Goal: Find specific page/section

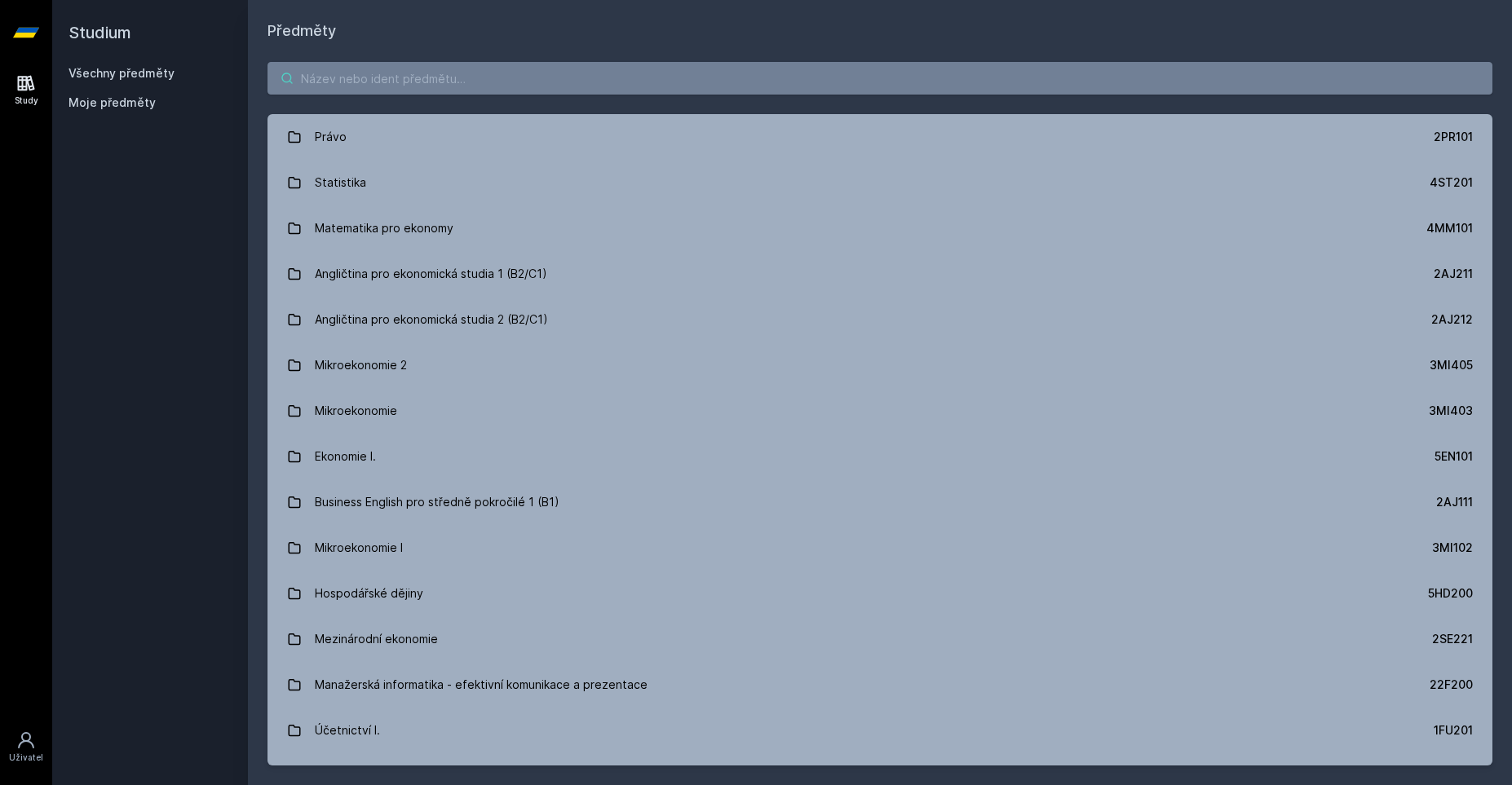
click at [397, 81] on input "search" at bounding box center [880, 78] width 1225 height 33
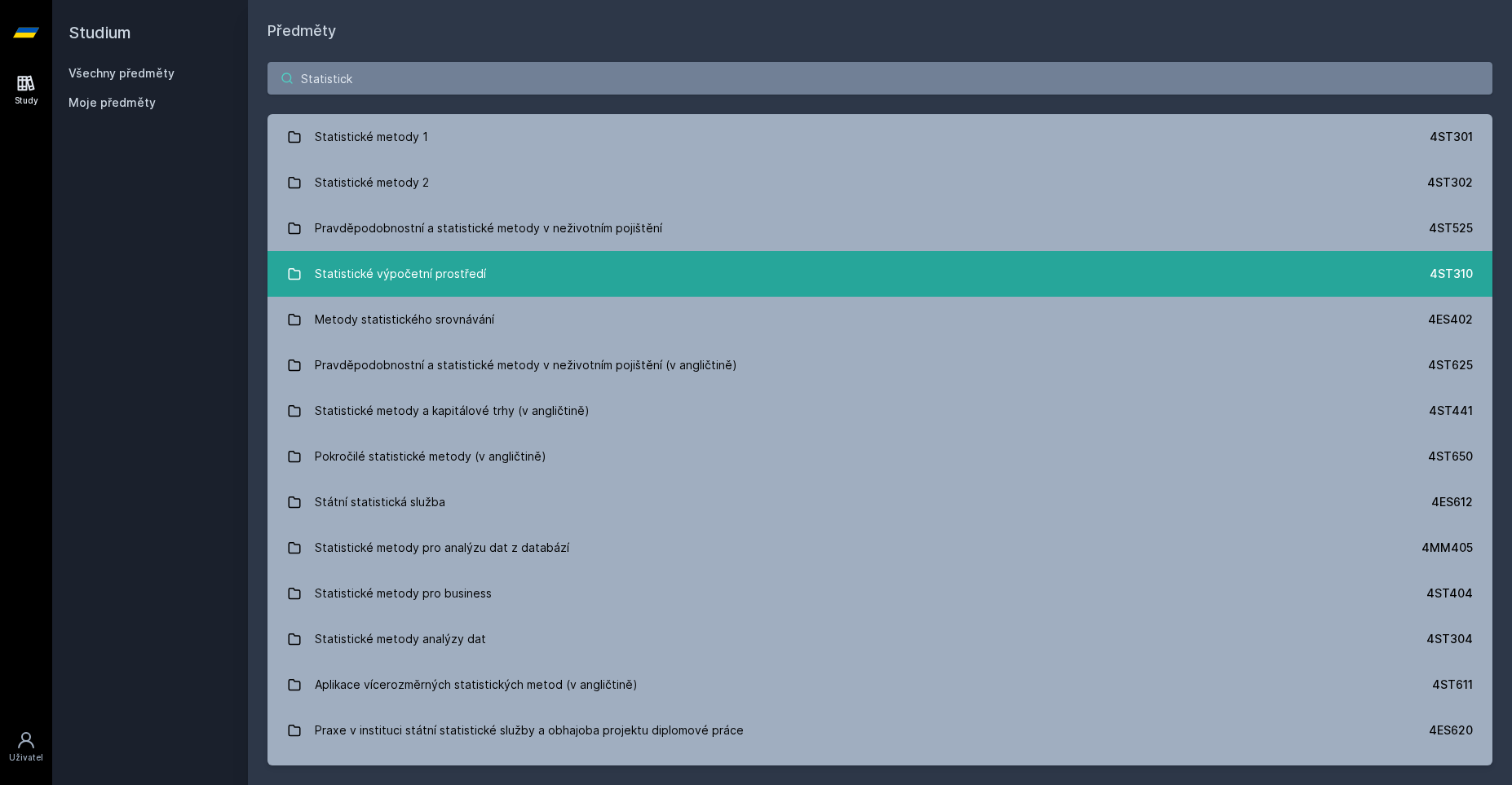
type input "Statistick"
click at [339, 268] on div "Statistické výpočetní prostředí" at bounding box center [400, 273] width 171 height 33
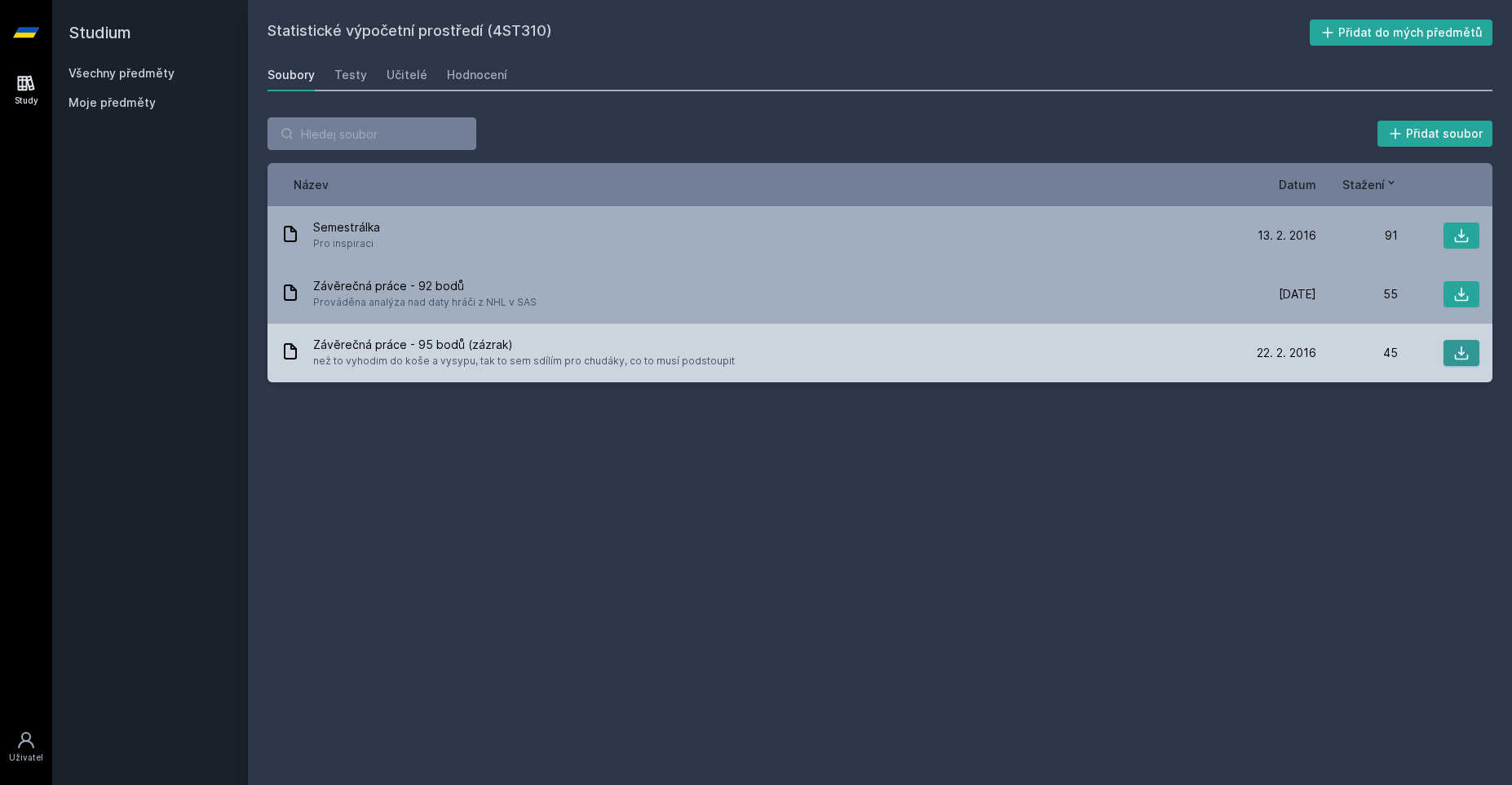
click at [1466, 351] on icon at bounding box center [1461, 352] width 16 height 16
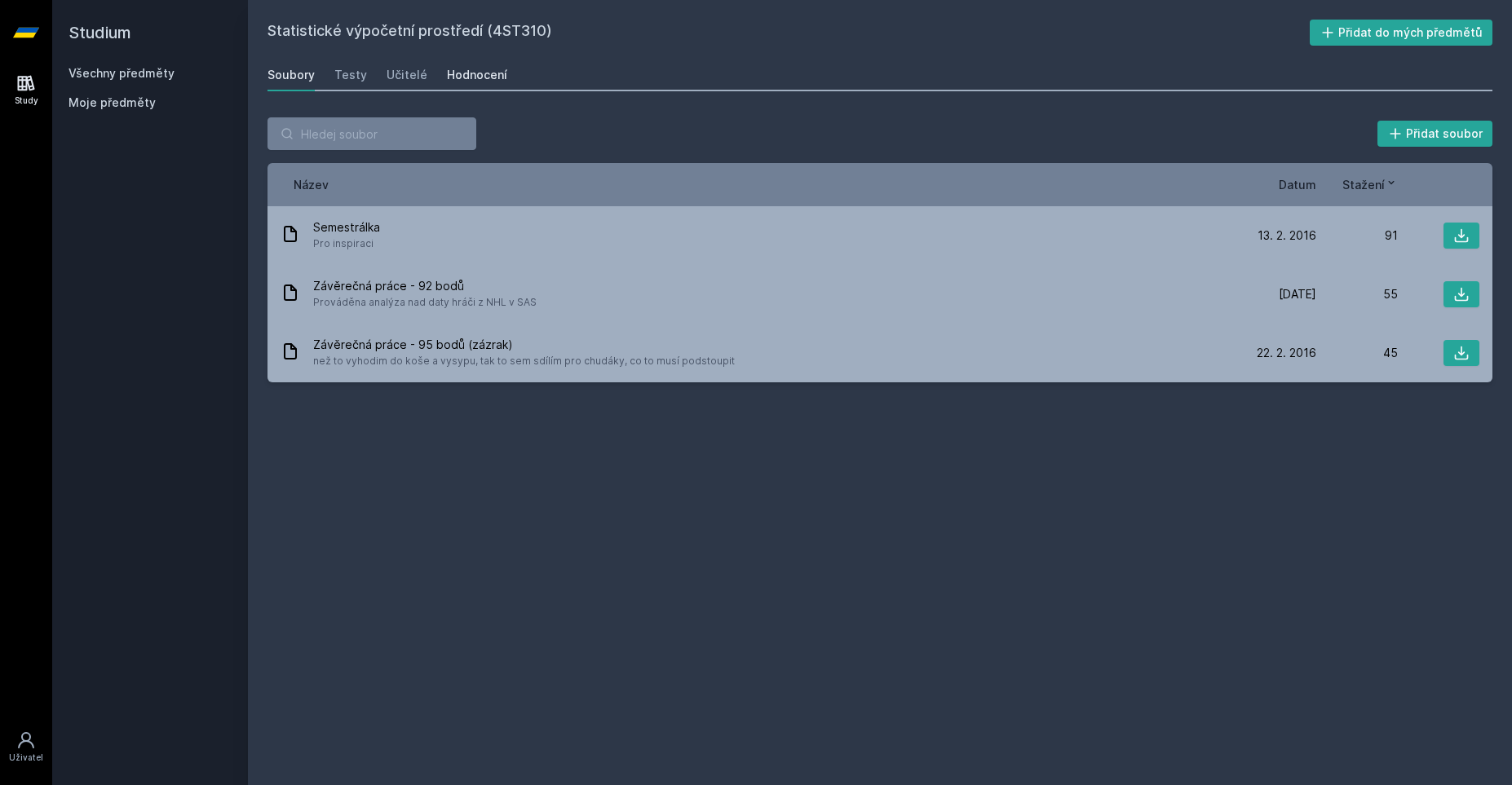
click at [473, 75] on div "Hodnocení" at bounding box center [477, 75] width 60 height 16
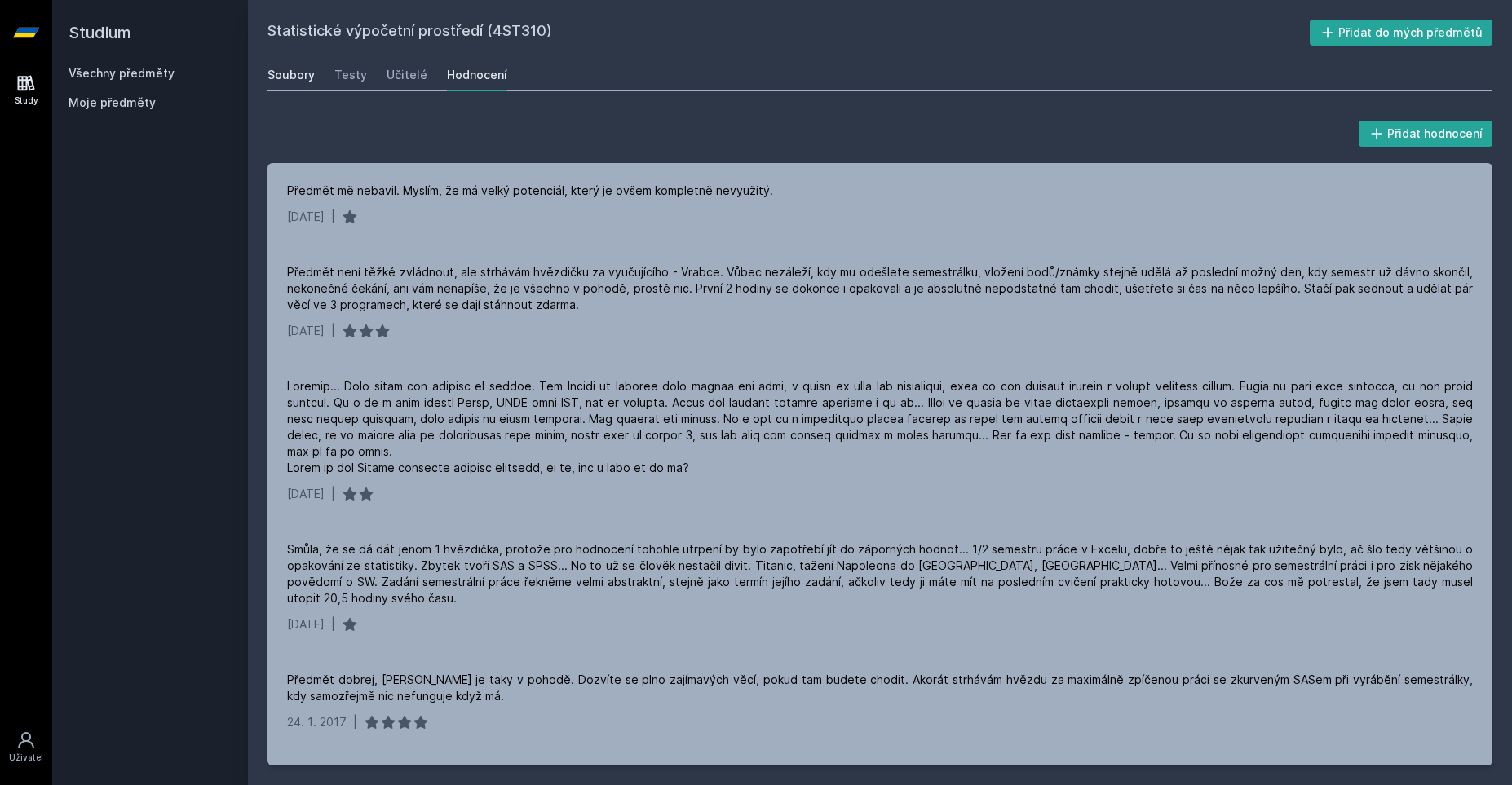
click at [299, 74] on div "Soubory" at bounding box center [291, 75] width 47 height 16
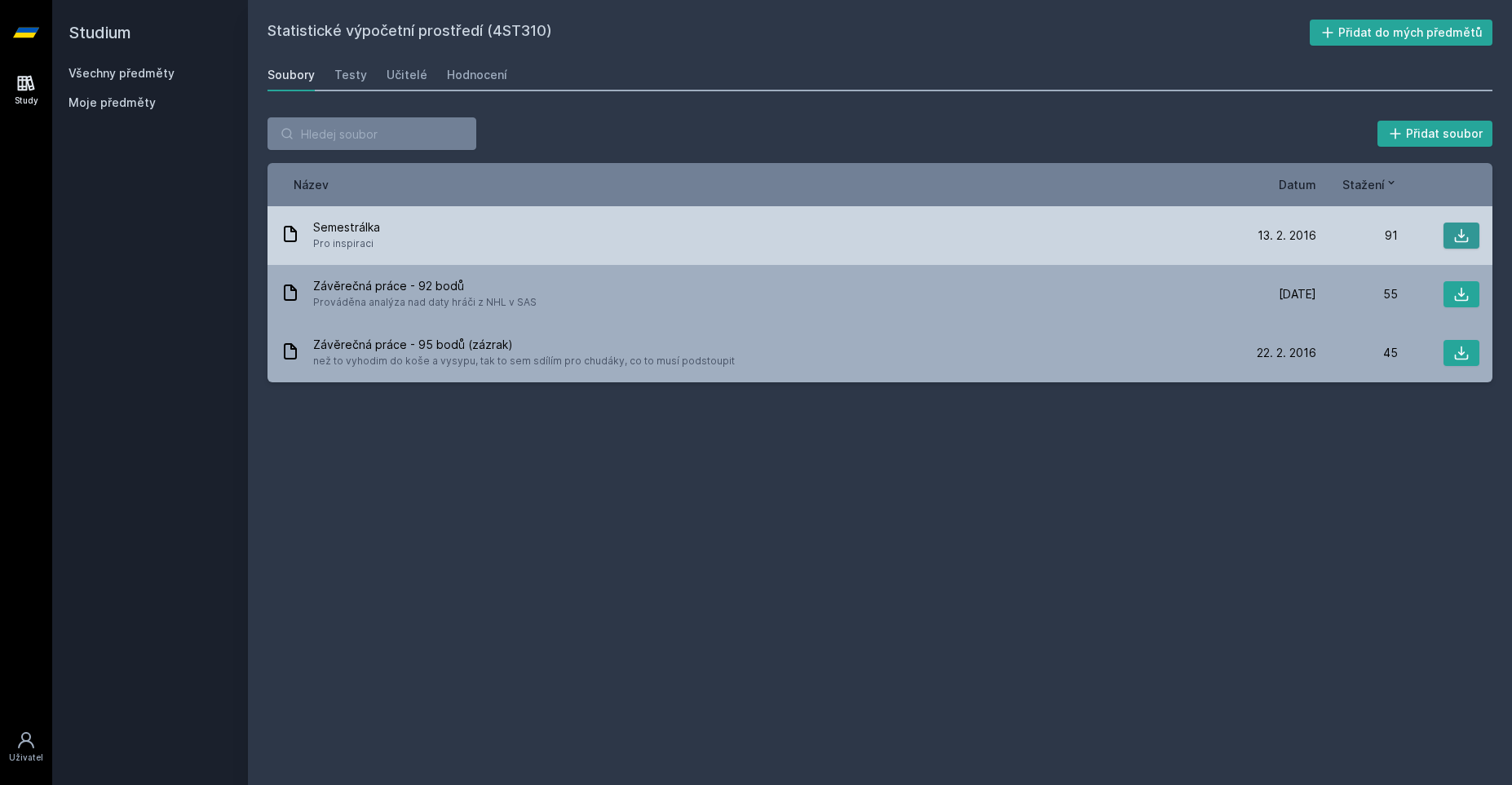
click at [1467, 236] on icon at bounding box center [1461, 235] width 16 height 16
